Goal: Information Seeking & Learning: Find specific fact

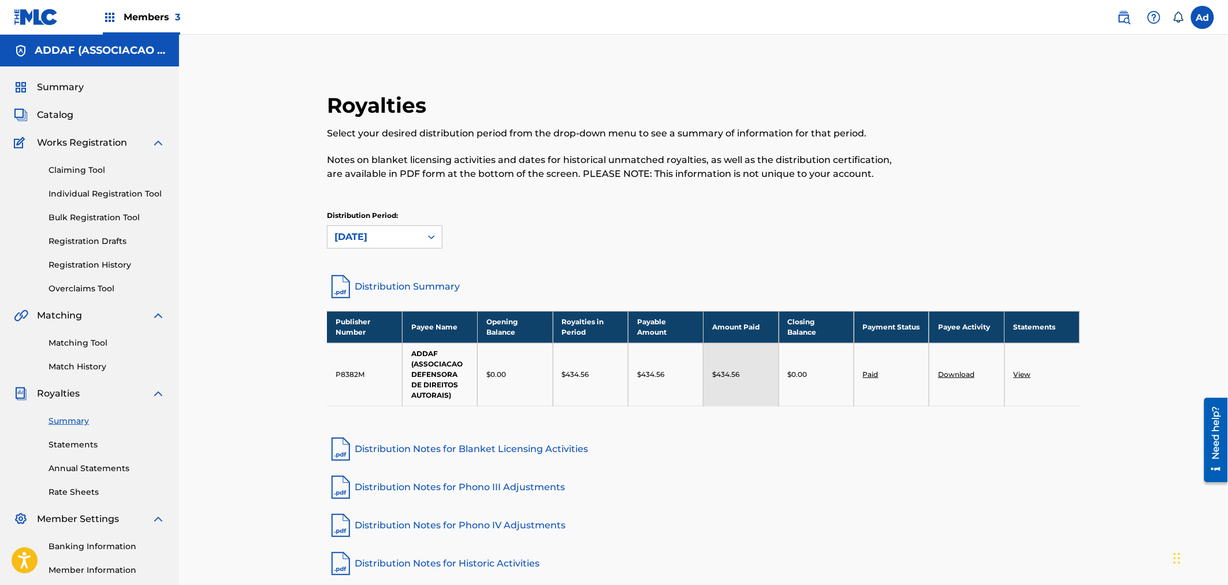
click at [71, 419] on link "Summary" at bounding box center [107, 421] width 117 height 12
click at [69, 441] on link "Statements" at bounding box center [107, 445] width 117 height 12
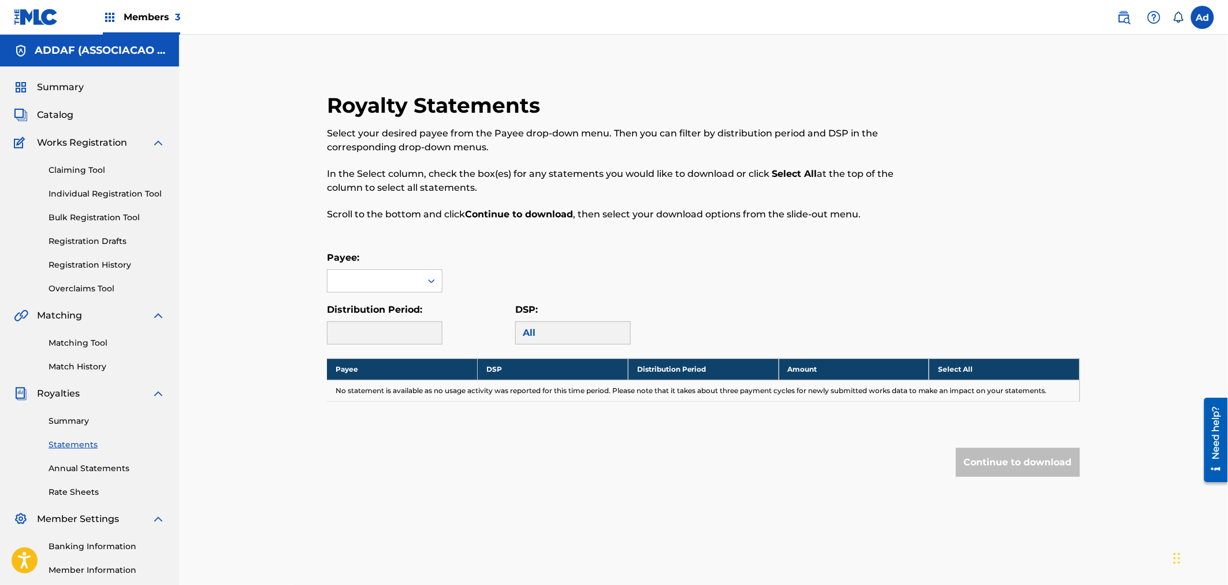
click at [68, 466] on link "Annual Statements" at bounding box center [107, 468] width 117 height 12
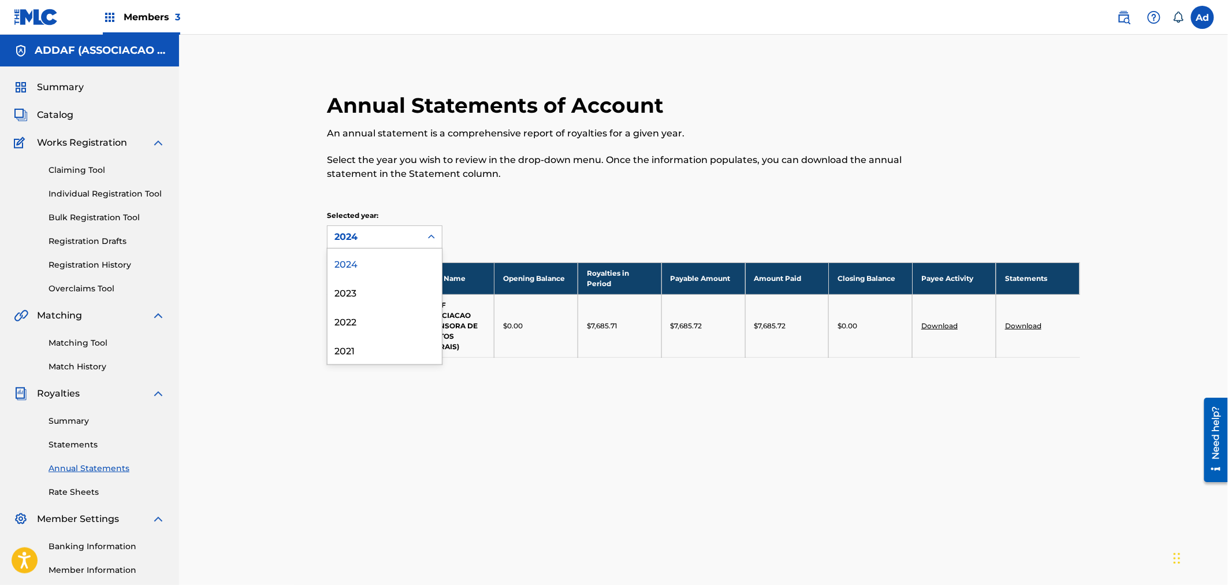
click at [436, 237] on icon at bounding box center [432, 237] width 12 height 12
click at [362, 288] on div "2023" at bounding box center [385, 291] width 114 height 29
click at [432, 235] on icon at bounding box center [432, 237] width 12 height 12
click at [349, 322] on div "2022" at bounding box center [385, 320] width 114 height 29
click at [432, 233] on icon at bounding box center [432, 237] width 12 height 12
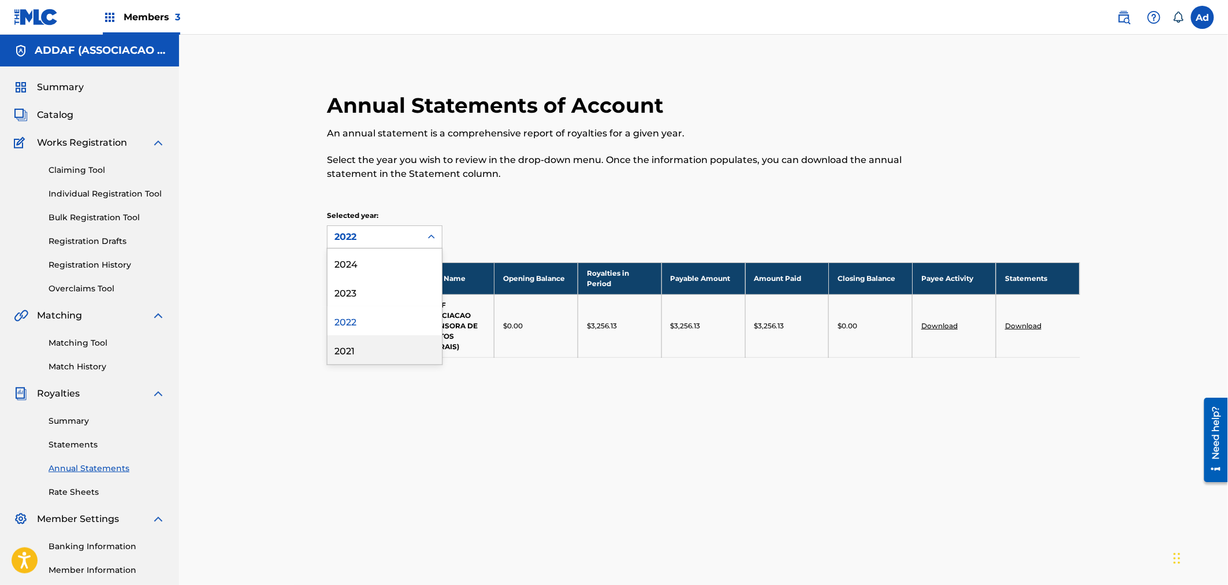
click at [344, 344] on div "2021" at bounding box center [385, 349] width 114 height 29
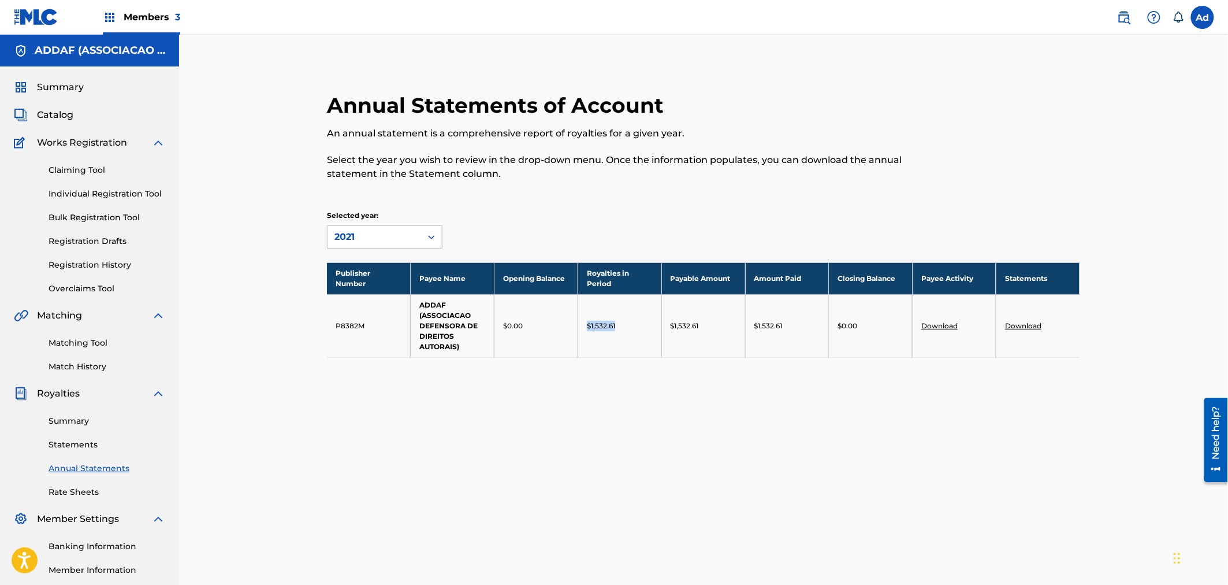
drag, startPoint x: 586, startPoint y: 324, endPoint x: 617, endPoint y: 322, distance: 30.1
click at [617, 322] on div "$1,532.61" at bounding box center [620, 326] width 66 height 10
copy p "$1,532.61"
click at [428, 230] on div at bounding box center [431, 236] width 21 height 21
click at [345, 321] on div "2022" at bounding box center [385, 320] width 114 height 29
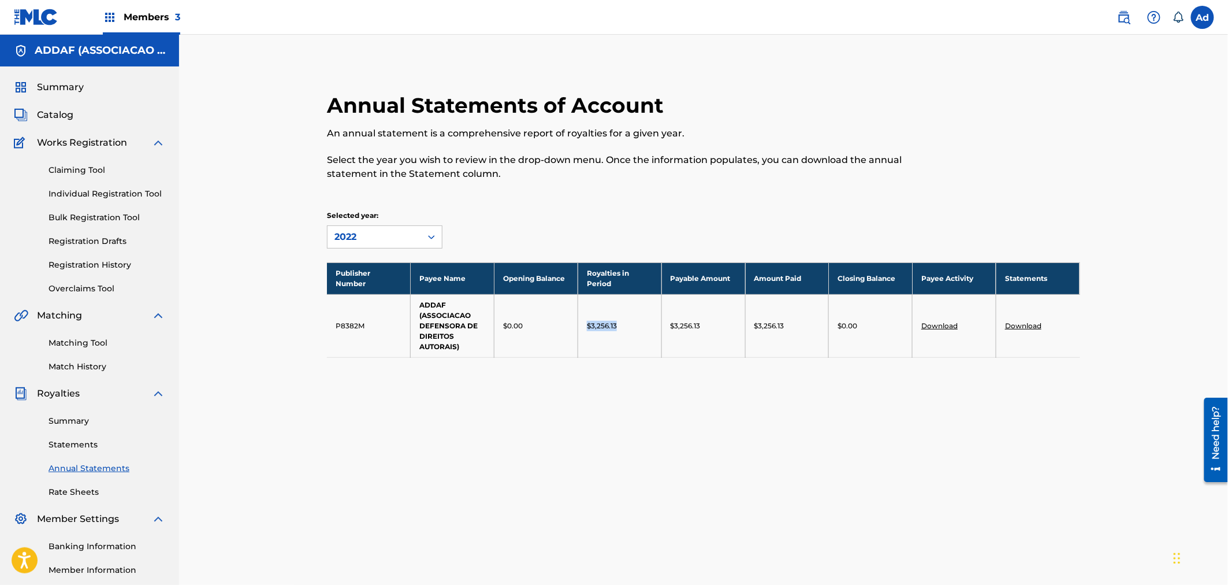
drag, startPoint x: 581, startPoint y: 321, endPoint x: 637, endPoint y: 318, distance: 55.5
click at [637, 318] on td "$3,256.13" at bounding box center [620, 325] width 84 height 63
copy p "$3,256.13"
click at [432, 231] on icon at bounding box center [432, 237] width 12 height 12
click at [378, 295] on div "2023" at bounding box center [385, 291] width 114 height 29
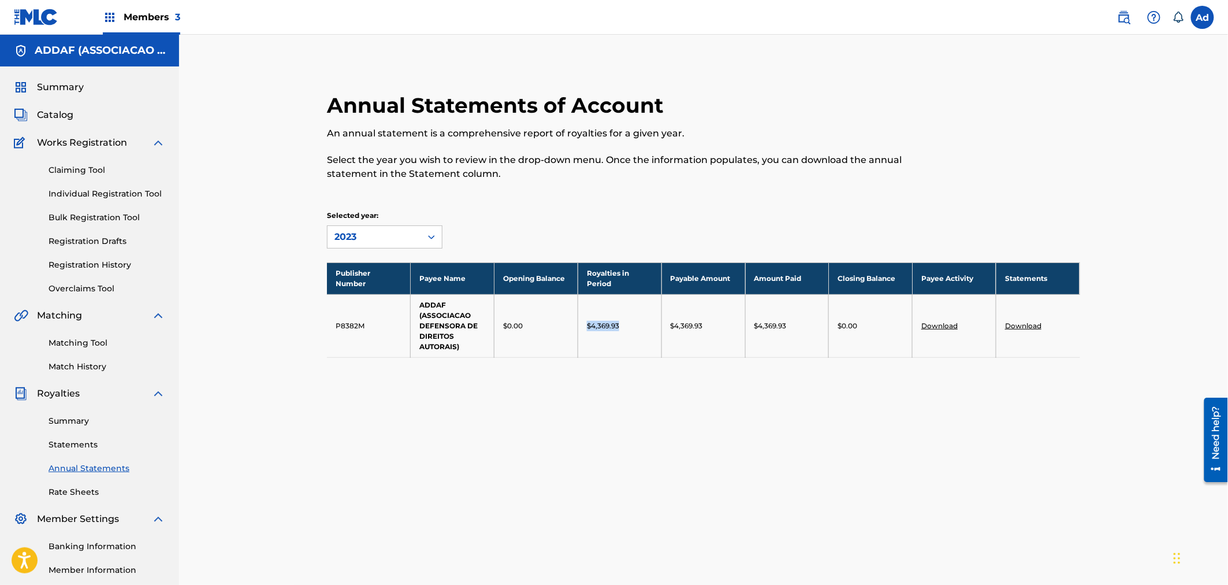
drag, startPoint x: 586, startPoint y: 326, endPoint x: 623, endPoint y: 324, distance: 36.5
click at [623, 324] on div "$4,369.93" at bounding box center [620, 326] width 66 height 10
copy p "$4,369.93"
click at [435, 234] on icon at bounding box center [432, 237] width 12 height 12
click at [361, 266] on div "2024" at bounding box center [385, 262] width 114 height 29
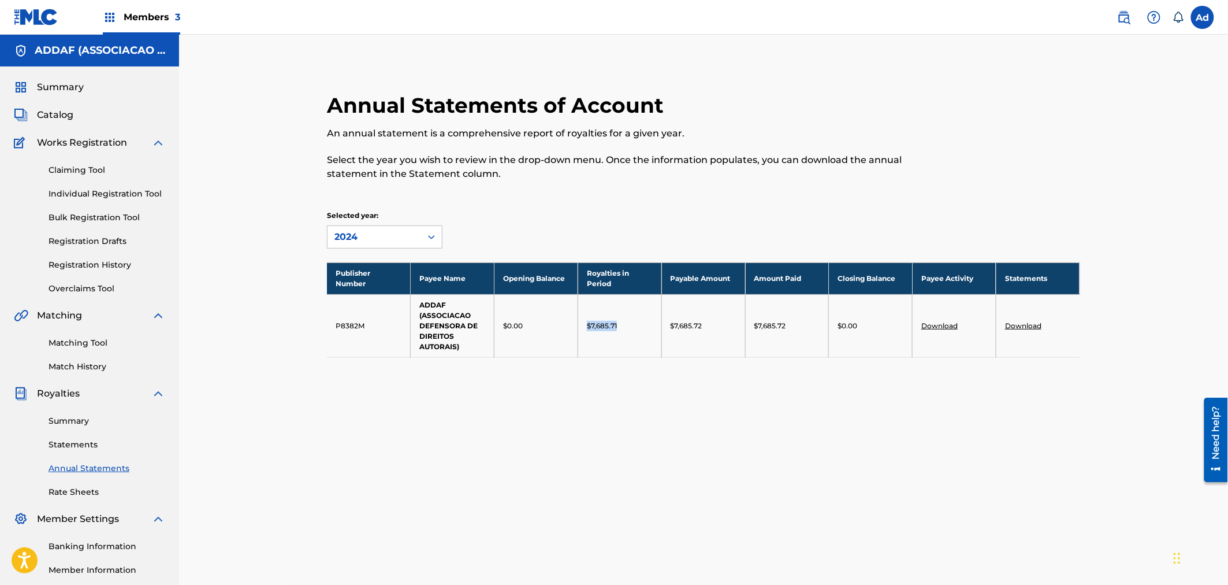
drag, startPoint x: 582, startPoint y: 321, endPoint x: 643, endPoint y: 321, distance: 60.7
click at [643, 321] on td "$7,685.71" at bounding box center [620, 325] width 84 height 63
copy p "$7,685.71"
click at [434, 237] on icon at bounding box center [431, 237] width 7 height 4
click at [70, 422] on link "Summary" at bounding box center [107, 421] width 117 height 12
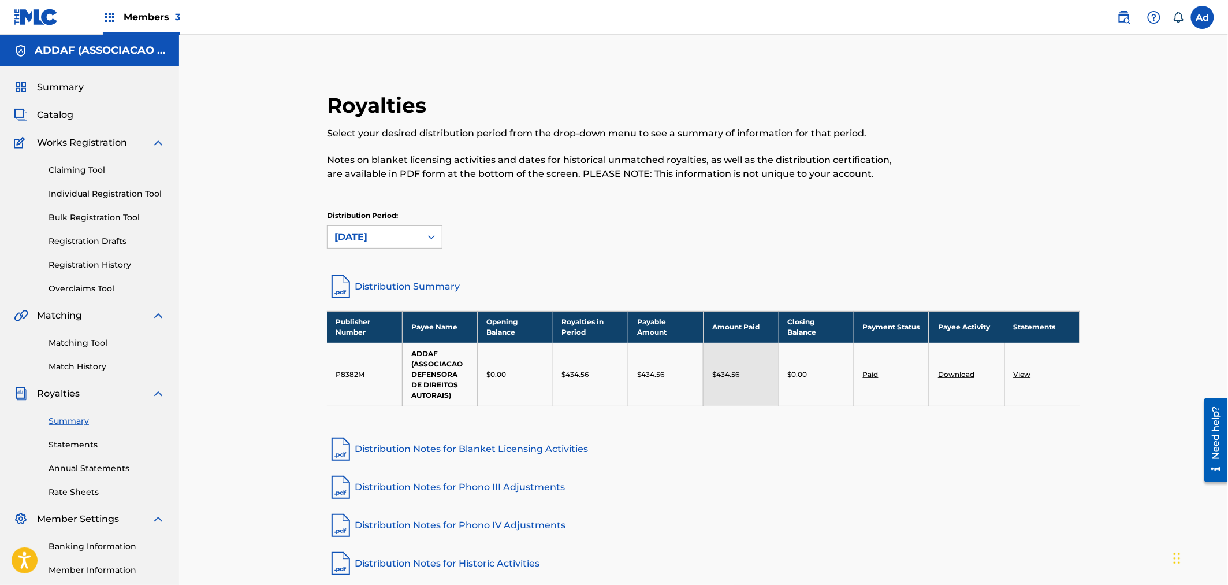
click at [78, 443] on link "Statements" at bounding box center [107, 445] width 117 height 12
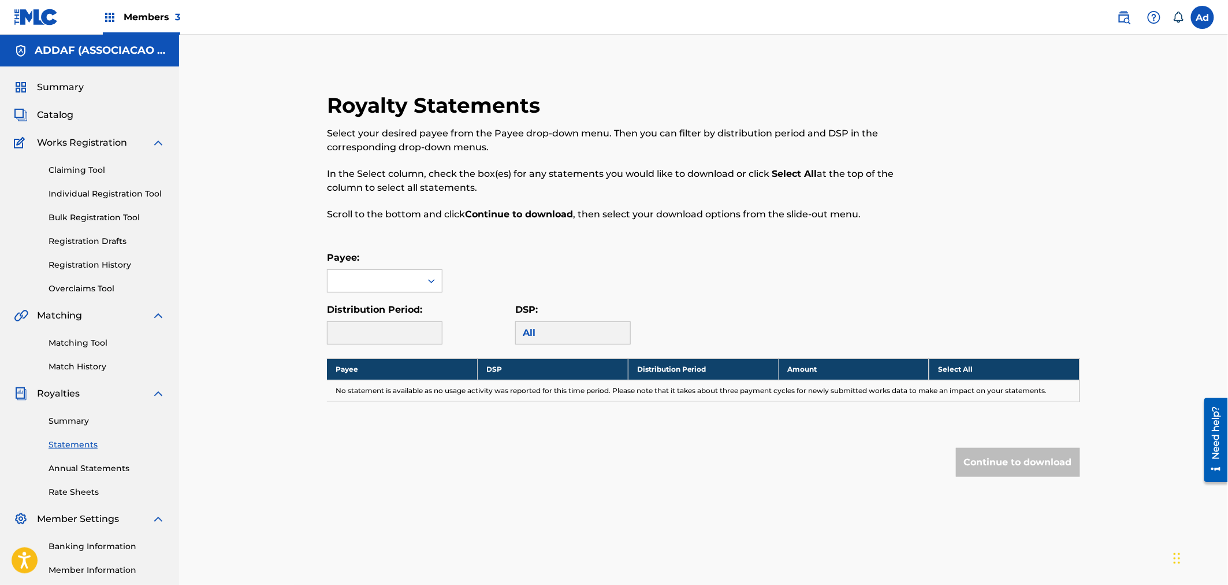
click at [76, 418] on link "Summary" at bounding box center [107, 421] width 117 height 12
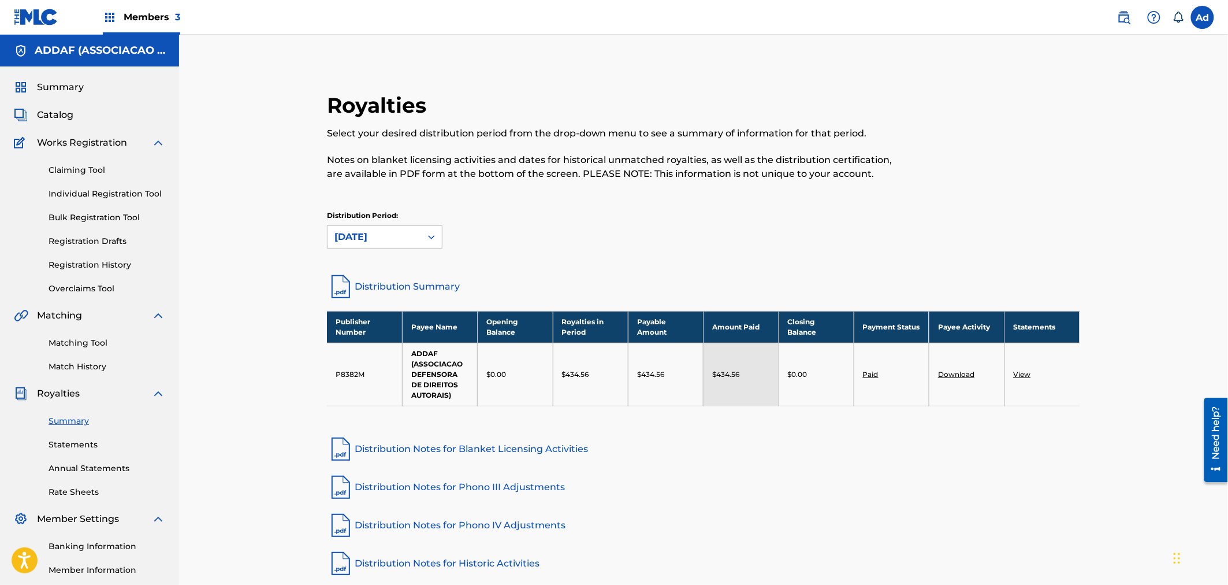
click at [49, 87] on span "Summary" at bounding box center [60, 87] width 47 height 14
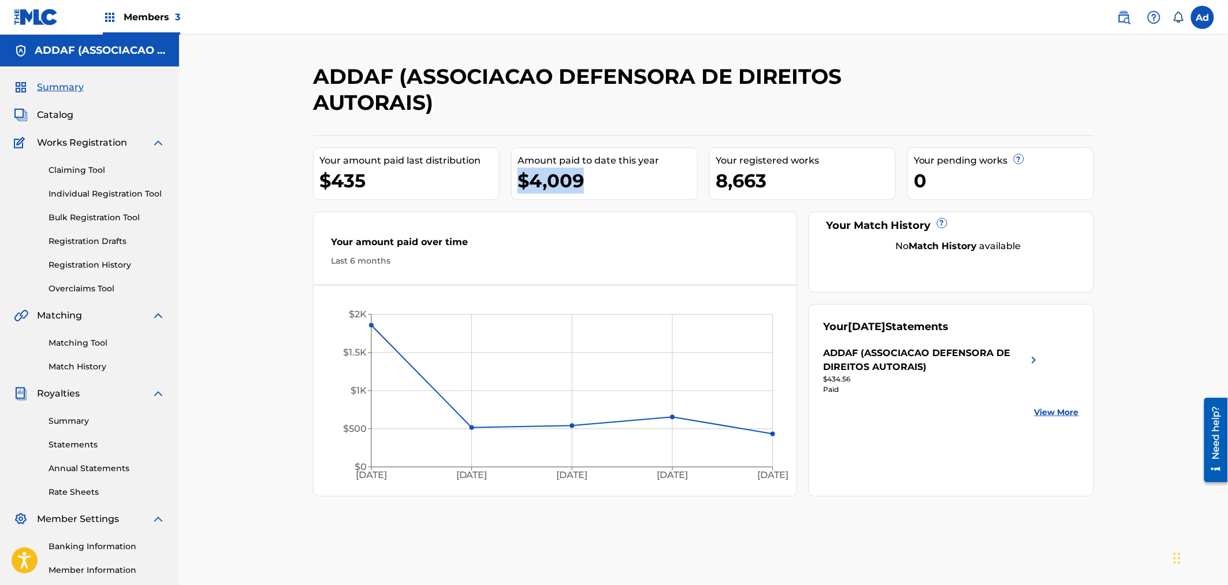
drag, startPoint x: 520, startPoint y: 178, endPoint x: 595, endPoint y: 185, distance: 75.4
click at [595, 185] on div "$4,009" at bounding box center [608, 181] width 180 height 26
copy div "$4,009"
